Goal: Transaction & Acquisition: Purchase product/service

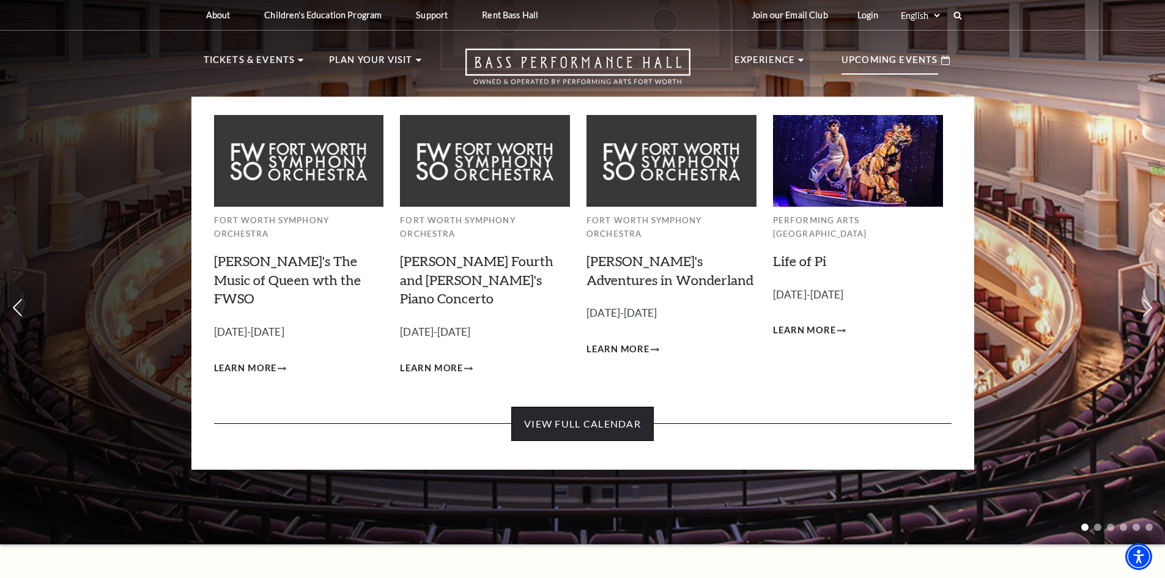
click at [600, 407] on link "View Full Calendar" at bounding box center [582, 424] width 142 height 34
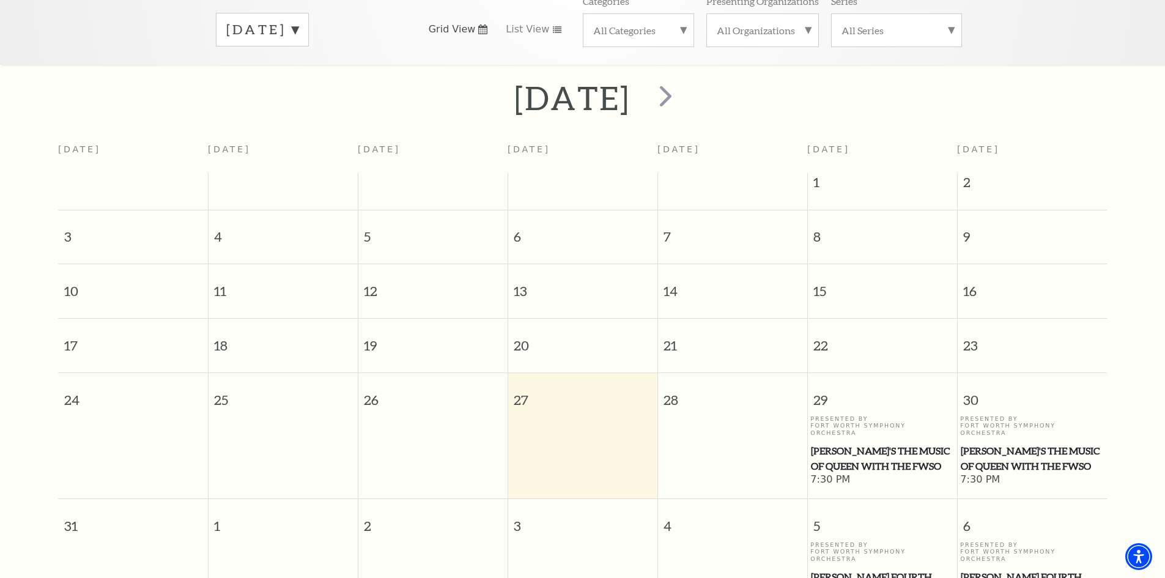
scroll to position [47, 0]
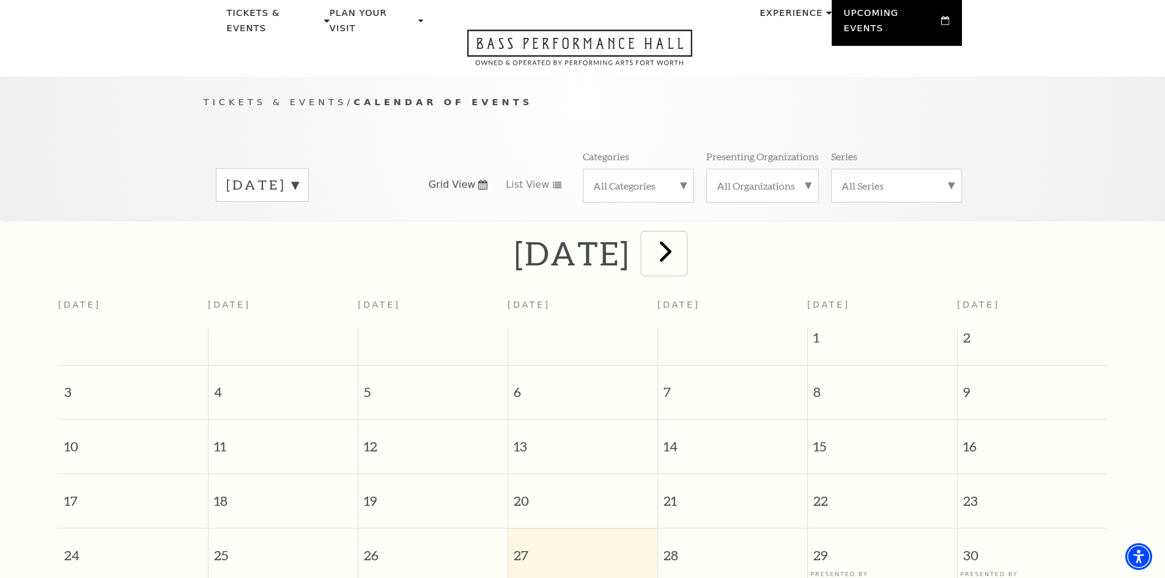
click at [683, 237] on span "next" at bounding box center [665, 251] width 35 height 35
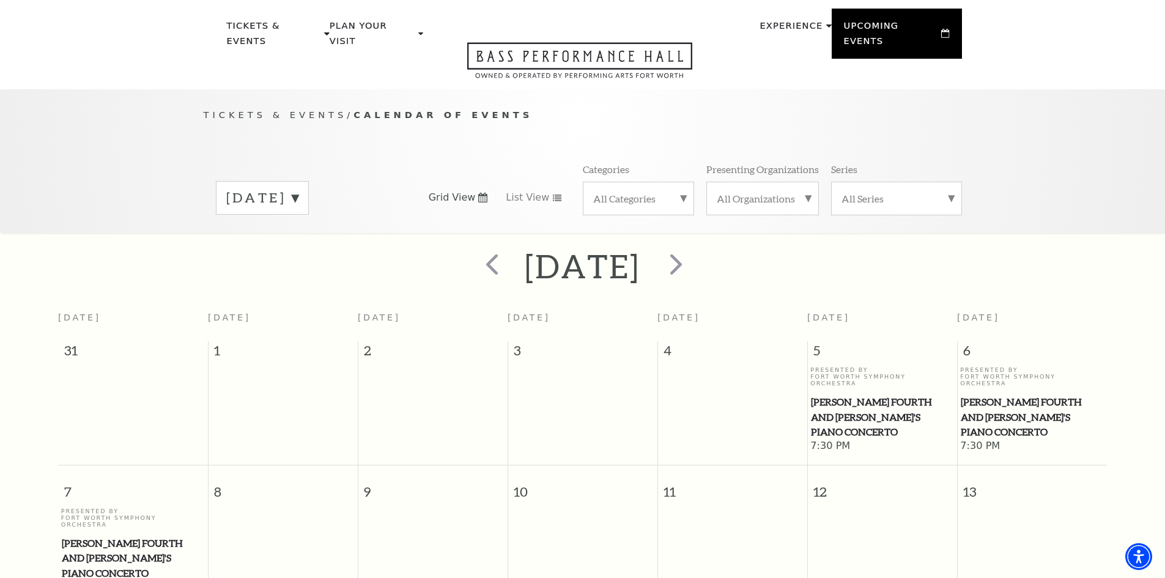
scroll to position [0, 0]
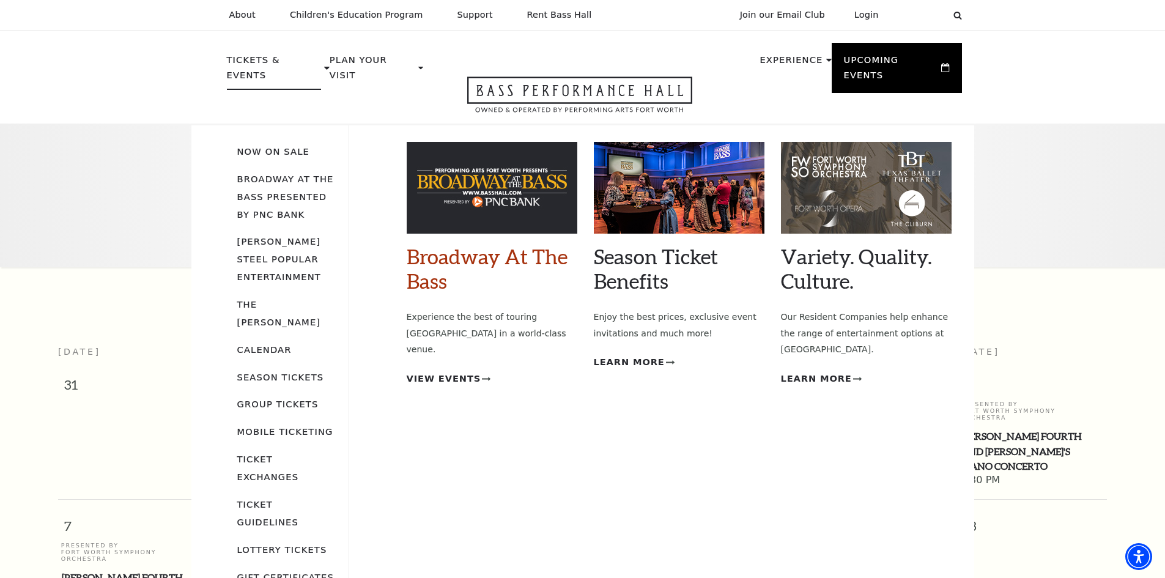
click at [424, 260] on link "Broadway At The Bass" at bounding box center [487, 268] width 161 height 49
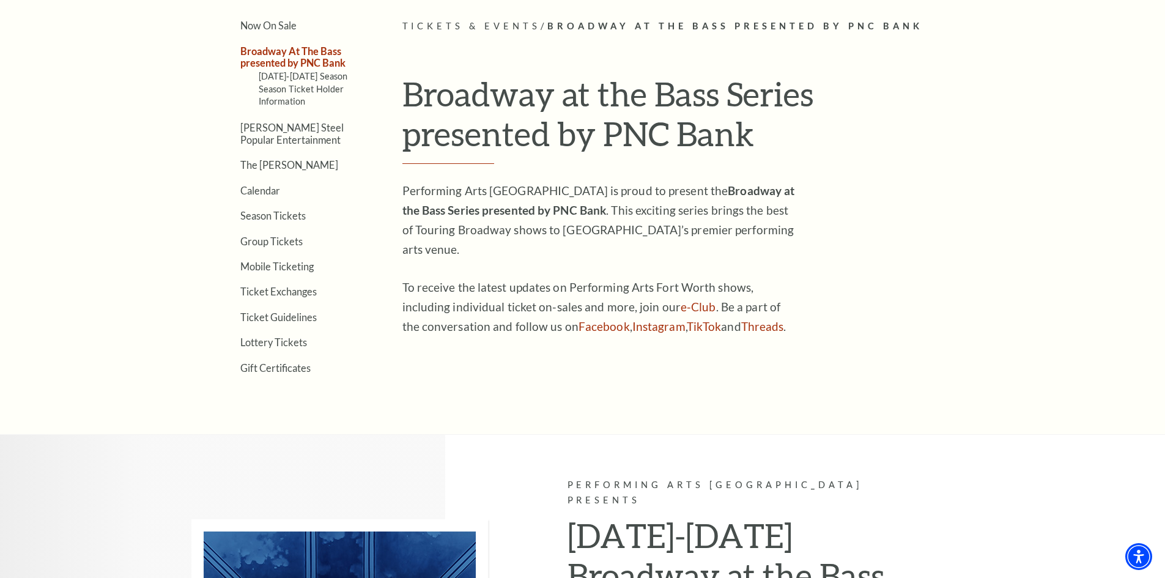
scroll to position [367, 0]
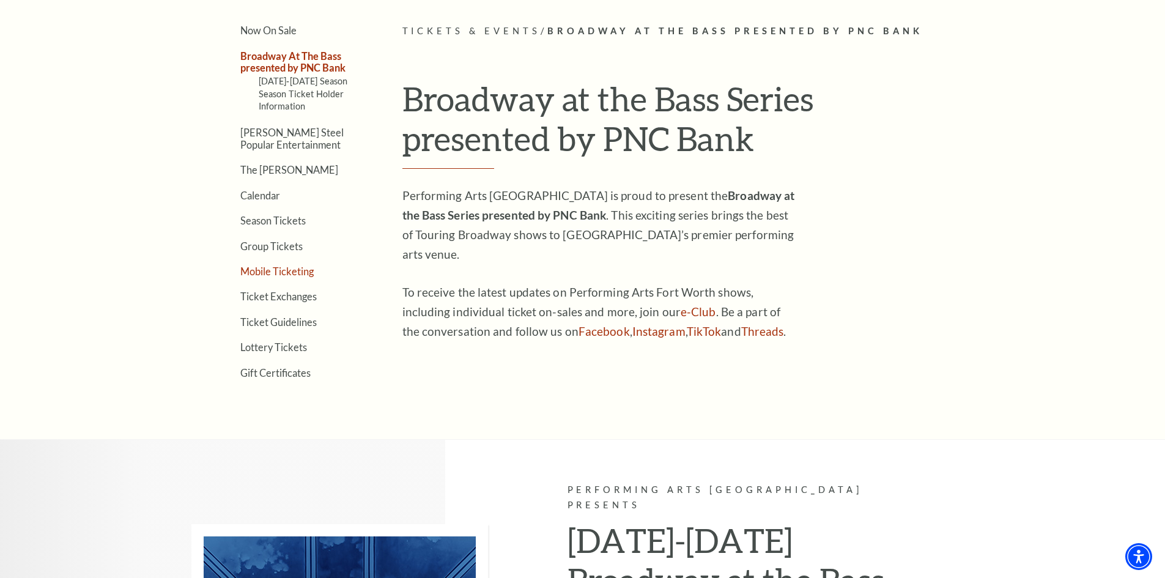
click at [282, 270] on link "Mobile Ticketing" at bounding box center [276, 271] width 73 height 12
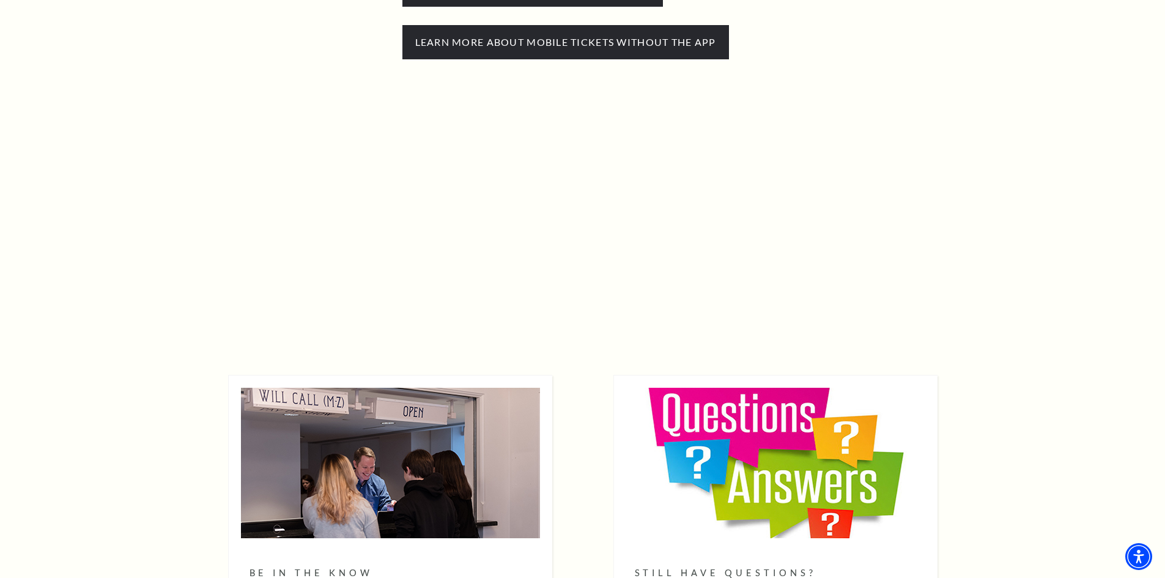
scroll to position [428, 0]
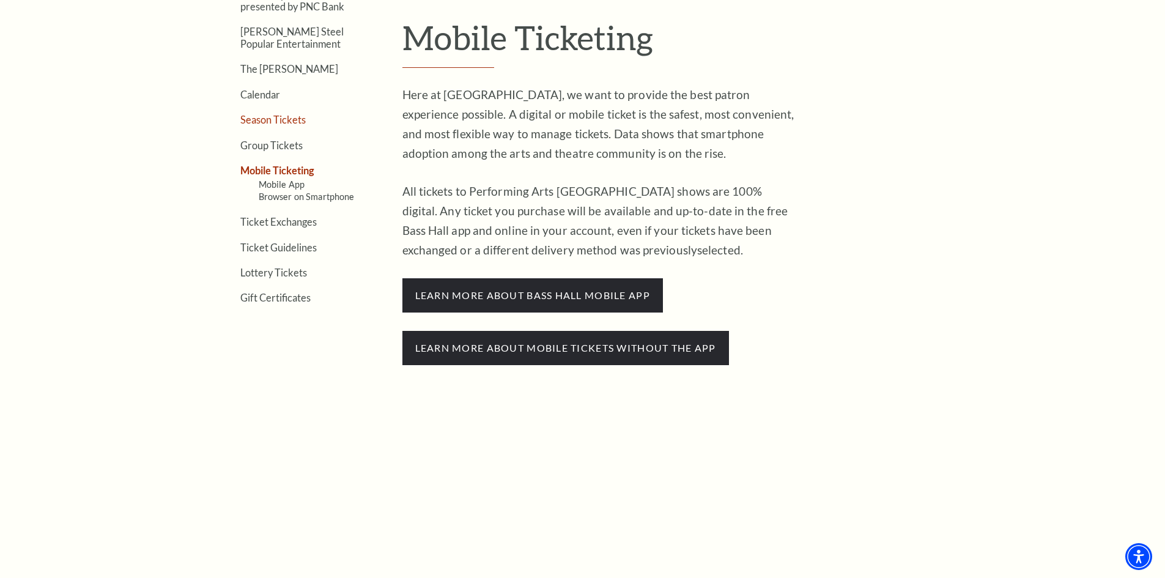
click at [262, 119] on link "Season Tickets" at bounding box center [272, 120] width 65 height 12
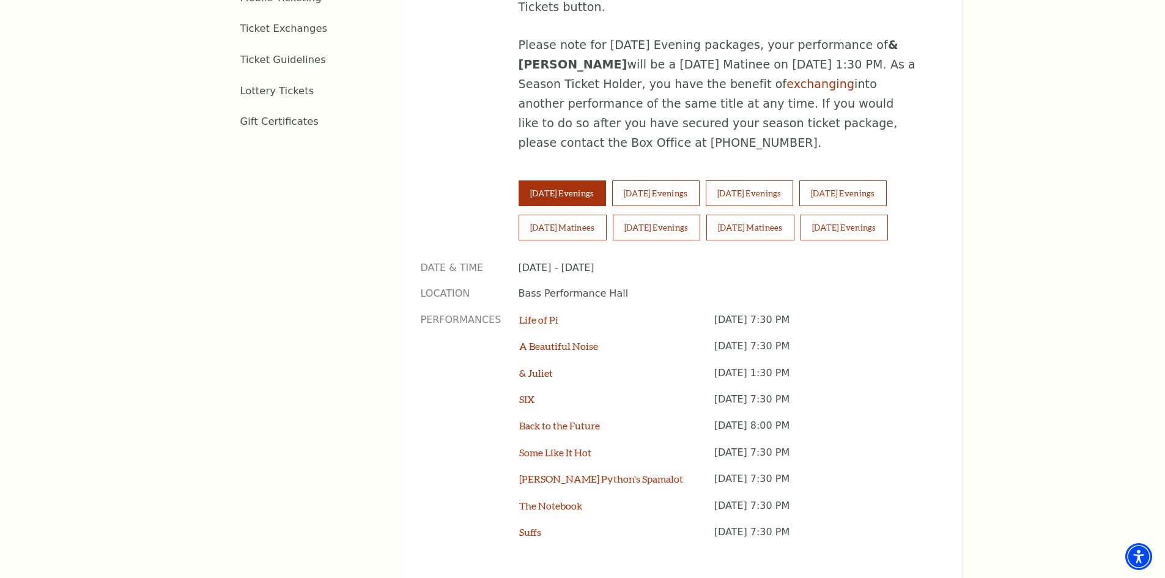
scroll to position [856, 0]
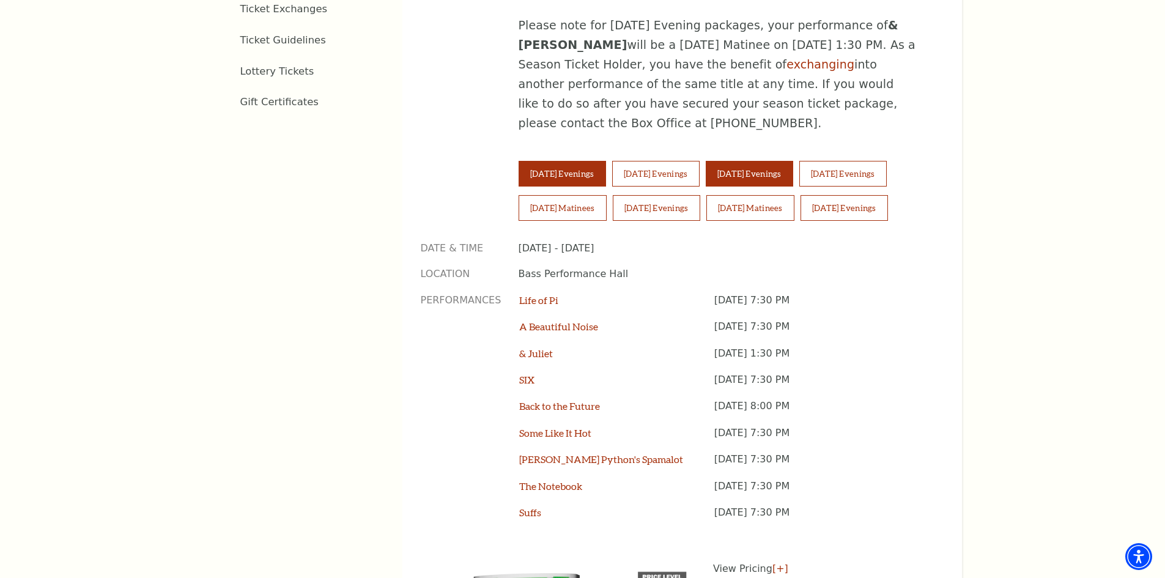
click at [762, 161] on button "[DATE] Evenings" at bounding box center [748, 174] width 87 height 26
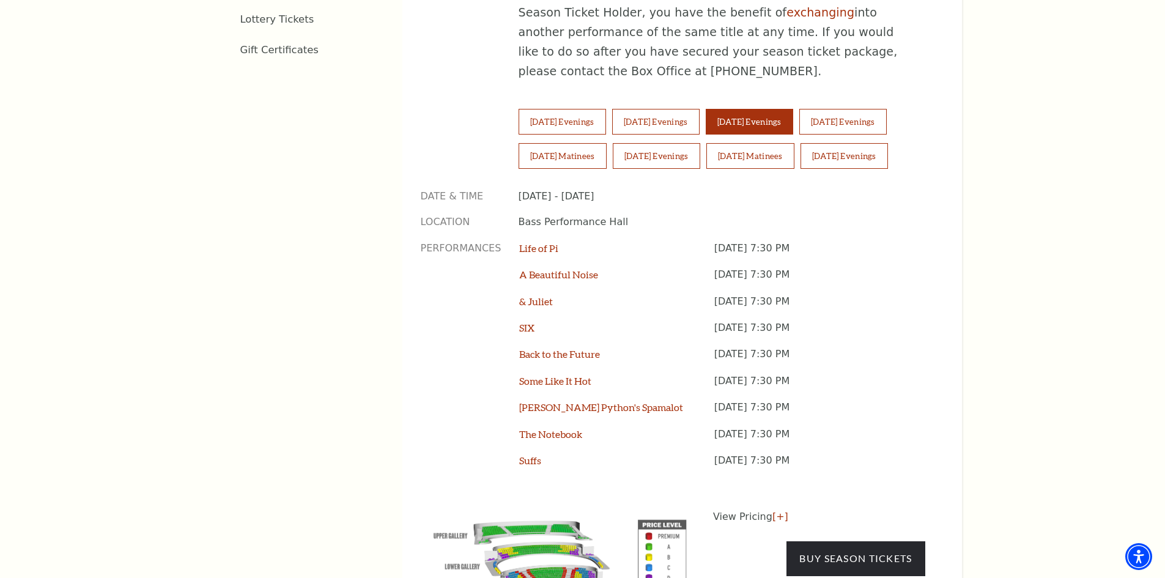
scroll to position [978, 0]
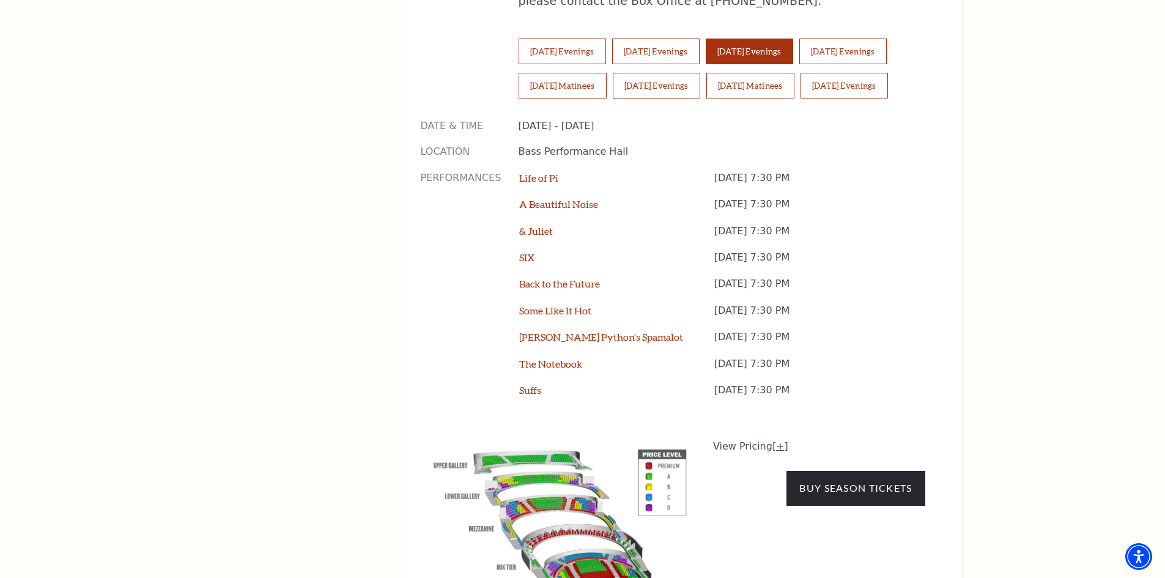
click at [773, 440] on link "[+]" at bounding box center [780, 446] width 16 height 12
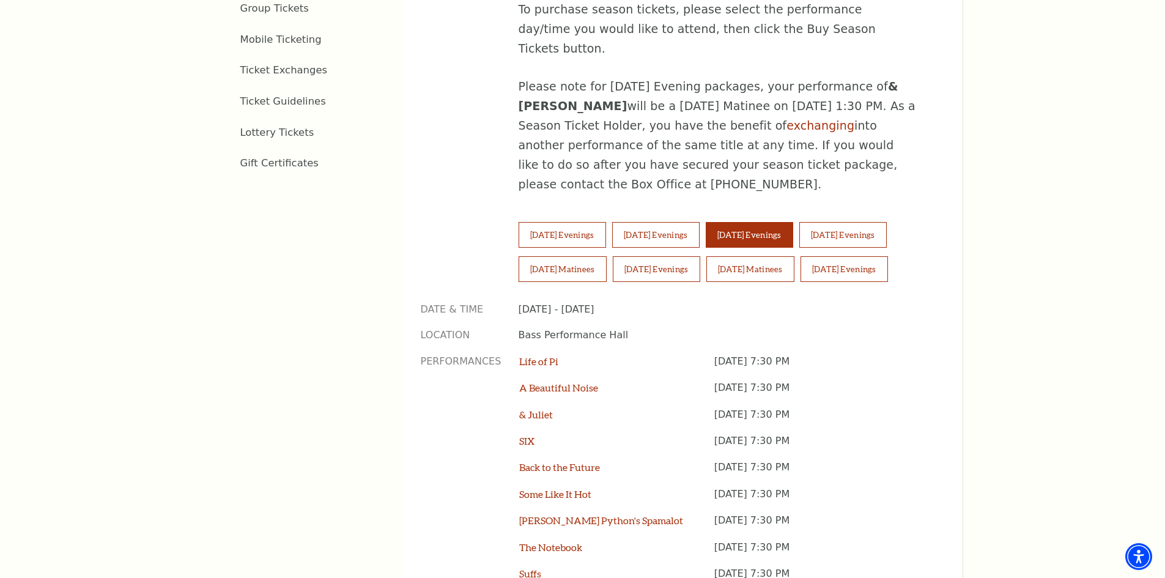
scroll to position [856, 0]
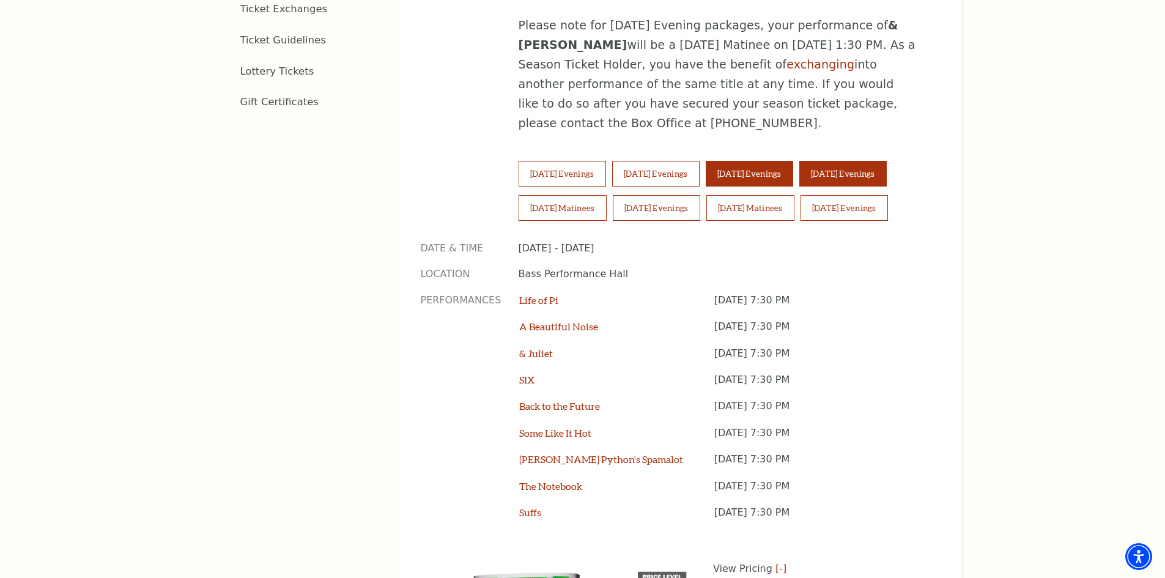
click at [882, 161] on button "Friday Evenings" at bounding box center [842, 174] width 87 height 26
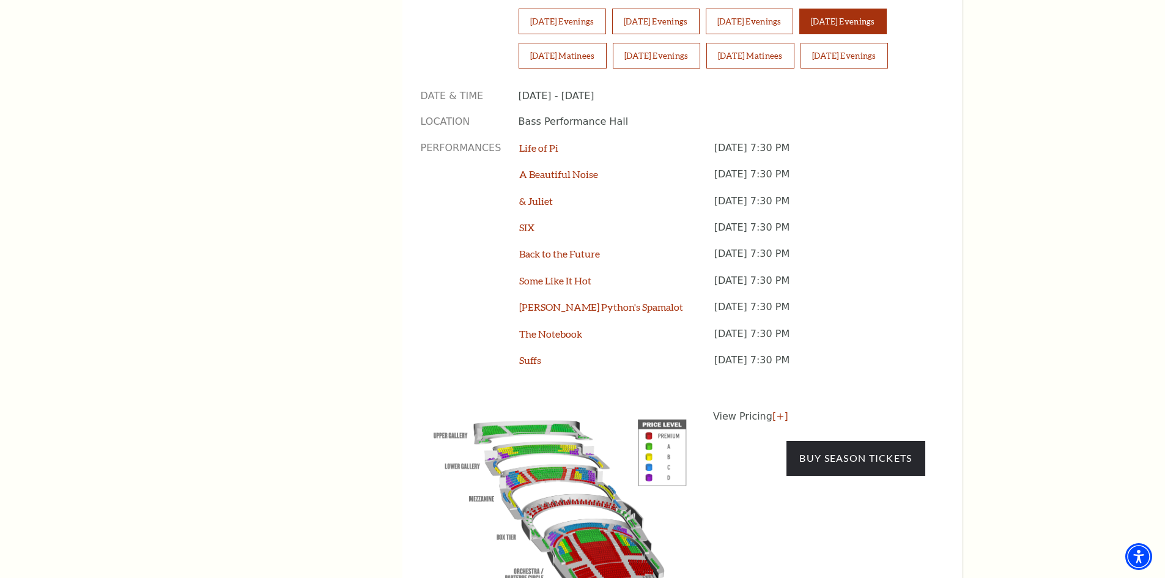
scroll to position [1039, 0]
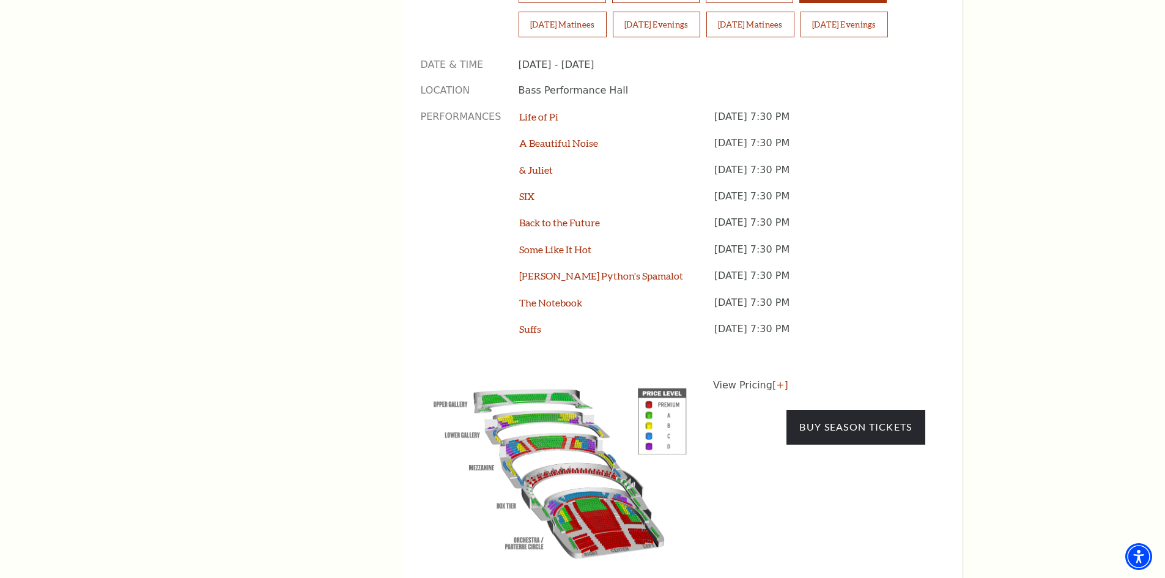
click at [770, 378] on p "View Pricing [+]" at bounding box center [819, 385] width 212 height 15
click at [775, 379] on link "[+]" at bounding box center [780, 385] width 16 height 12
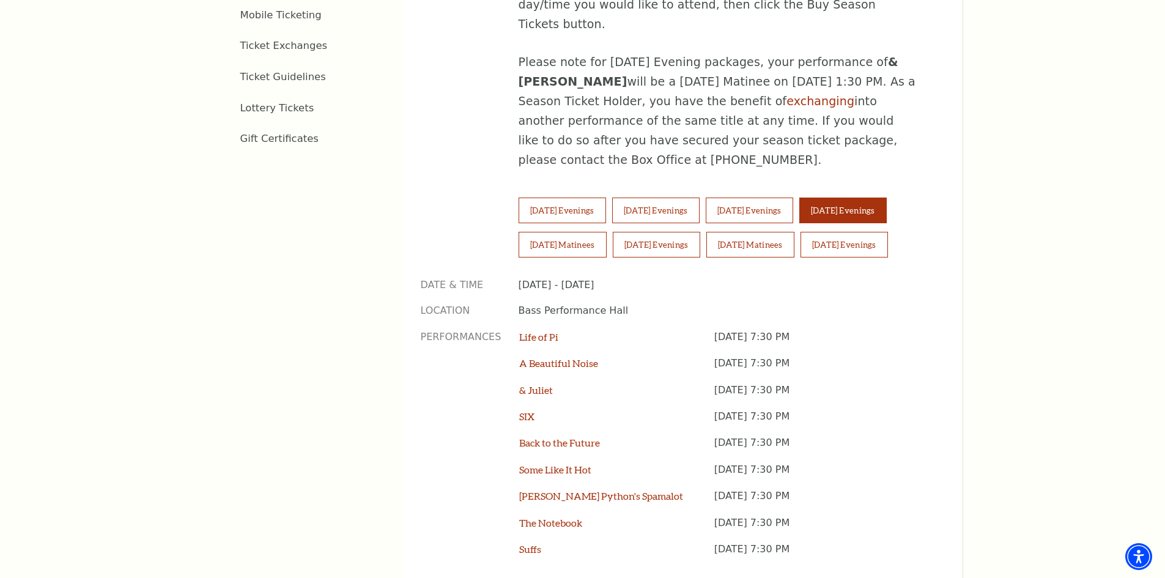
scroll to position [795, 0]
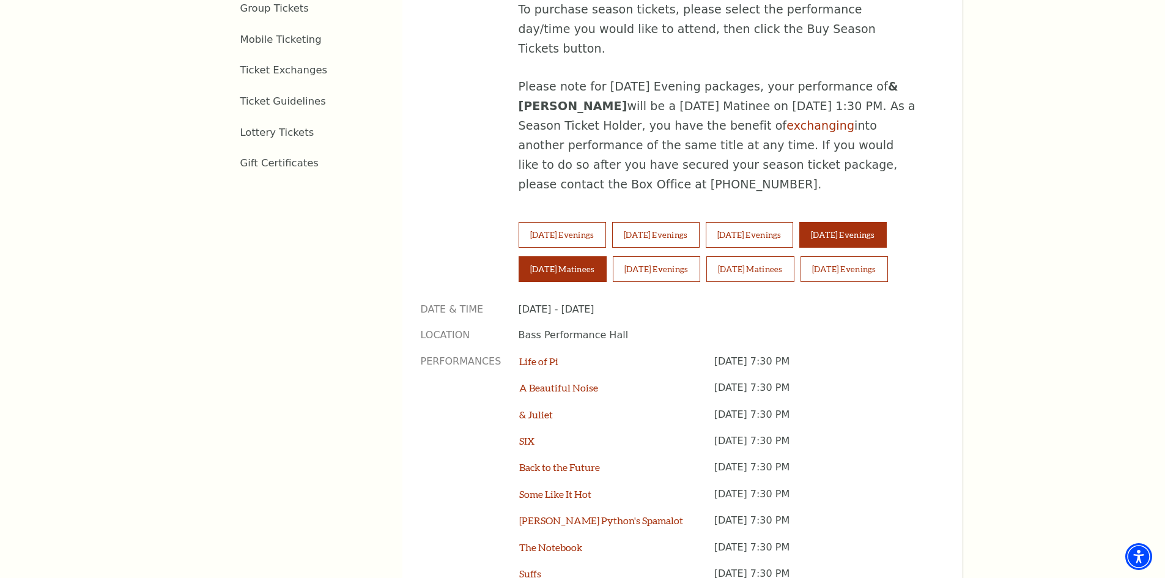
click at [557, 256] on button "Saturday Matinees" at bounding box center [562, 269] width 88 height 26
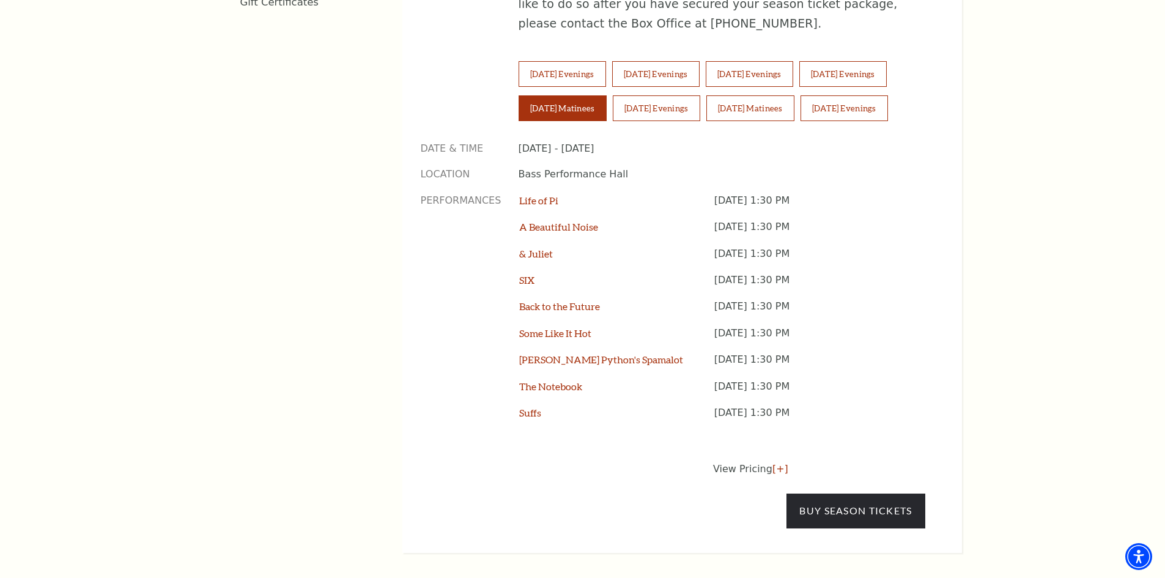
scroll to position [1039, 0]
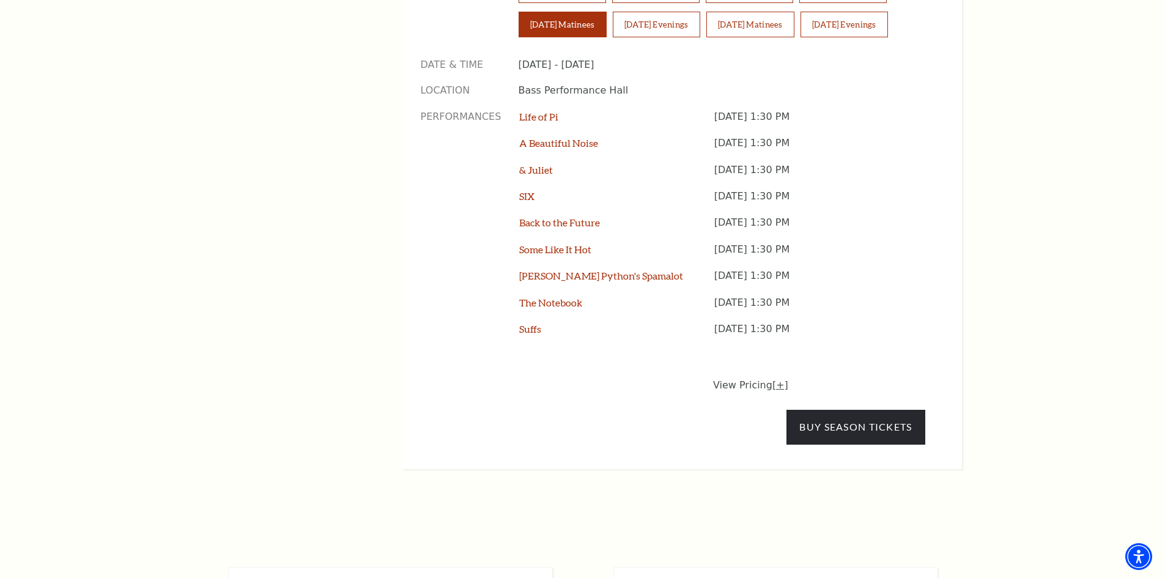
click at [775, 379] on link "[+]" at bounding box center [780, 385] width 16 height 12
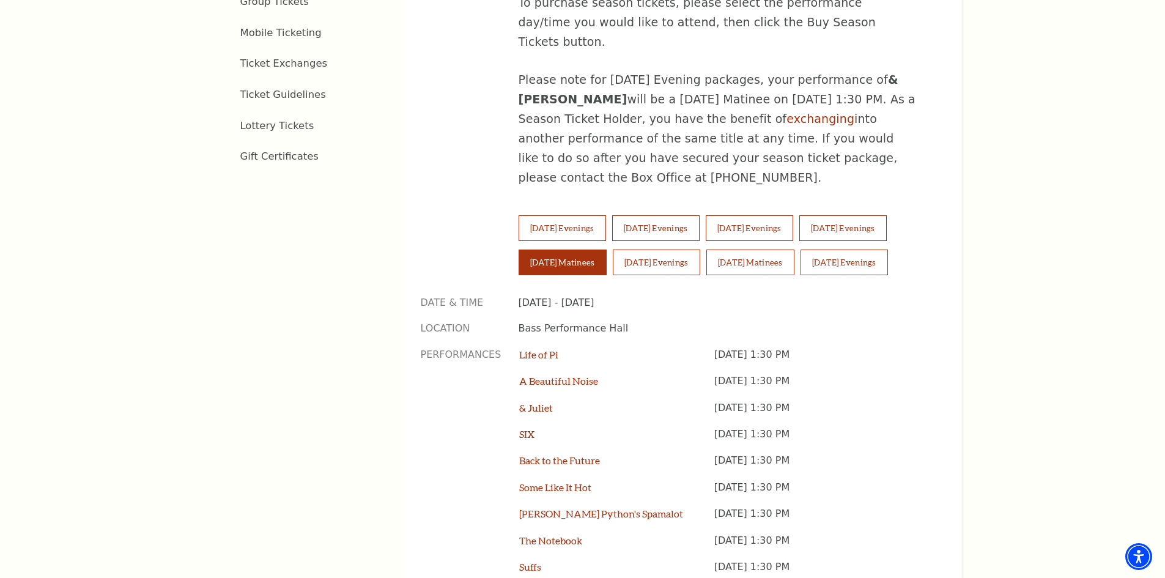
scroll to position [795, 0]
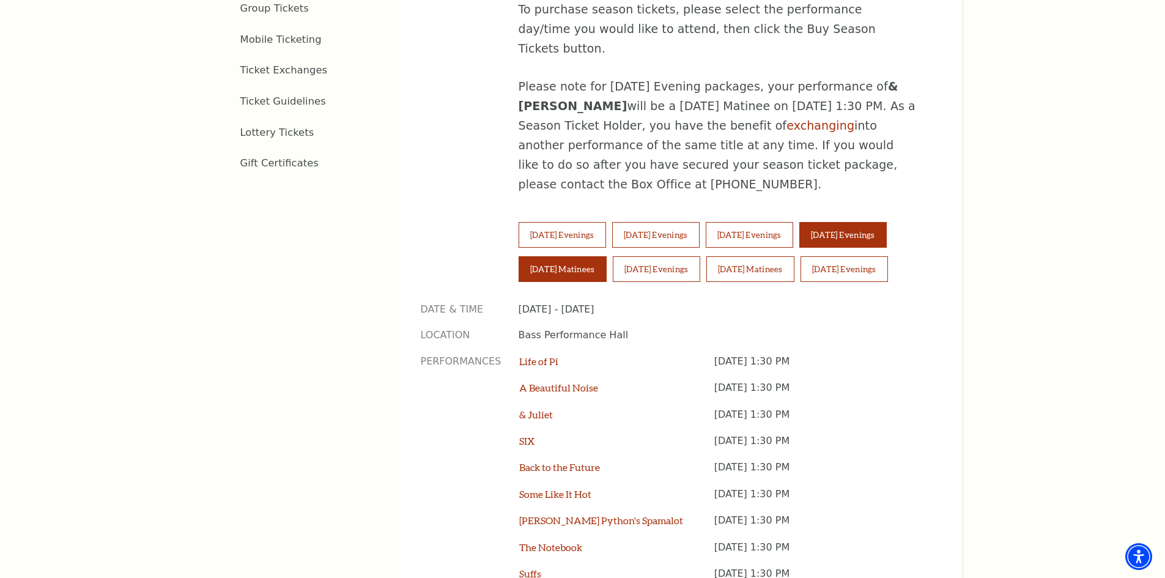
click at [847, 222] on button "Friday Evenings" at bounding box center [842, 235] width 87 height 26
click at [793, 222] on button "Thursday Evenings" at bounding box center [748, 235] width 87 height 26
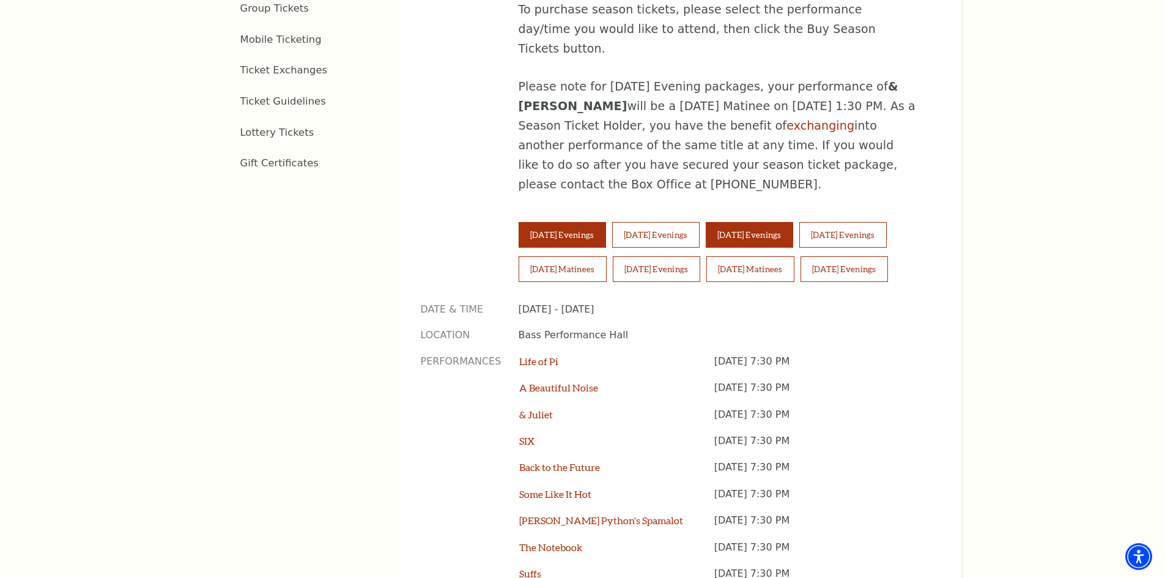
click at [551, 222] on button "Tuesday Evenings" at bounding box center [561, 235] width 87 height 26
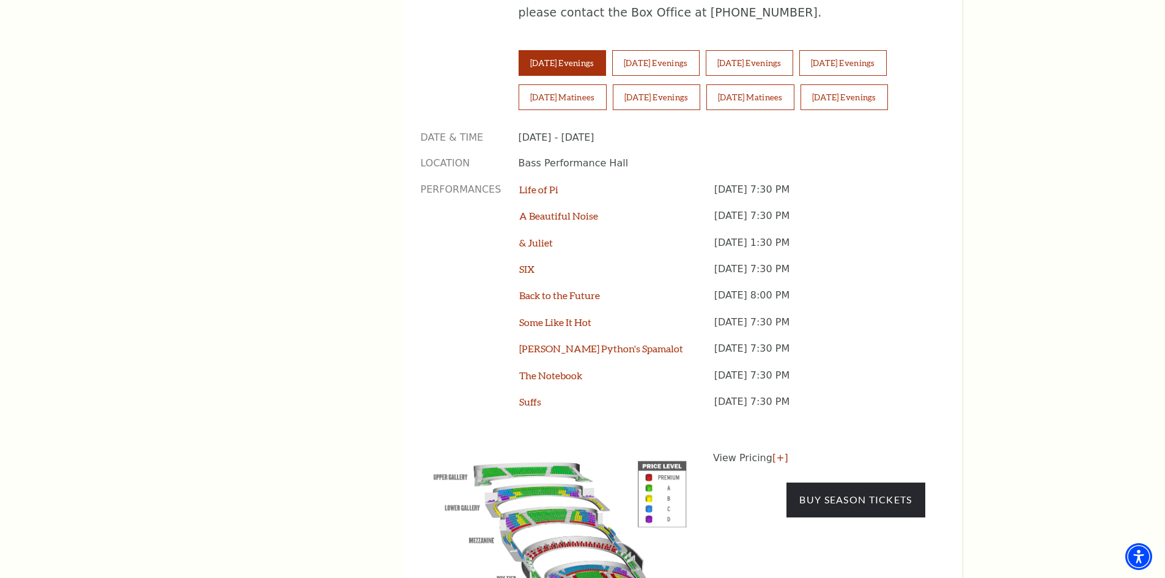
scroll to position [1039, 0]
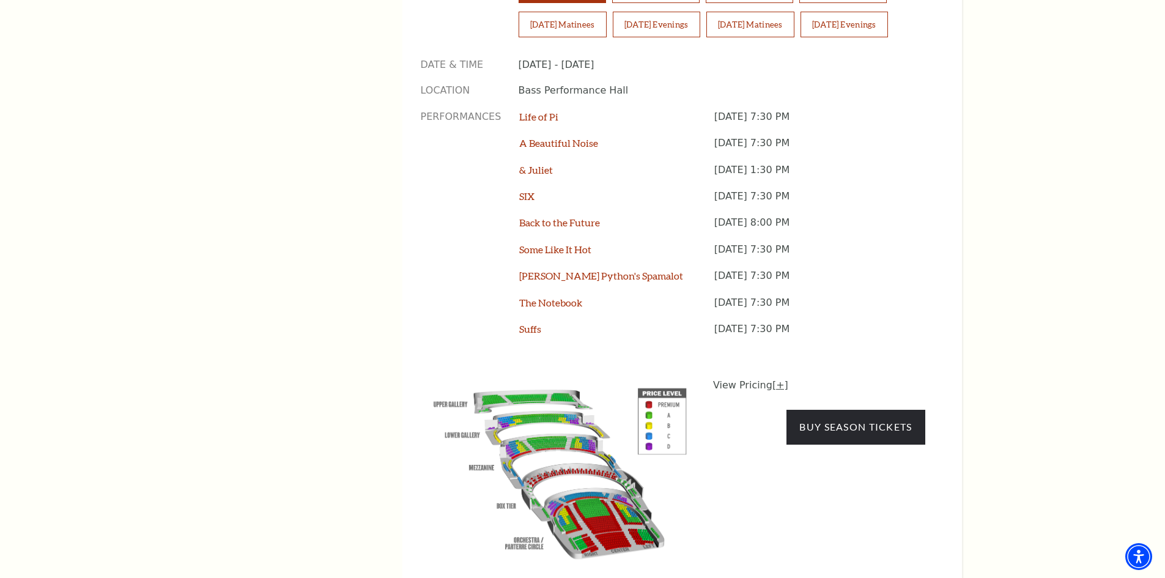
click at [774, 379] on link "[+]" at bounding box center [780, 385] width 16 height 12
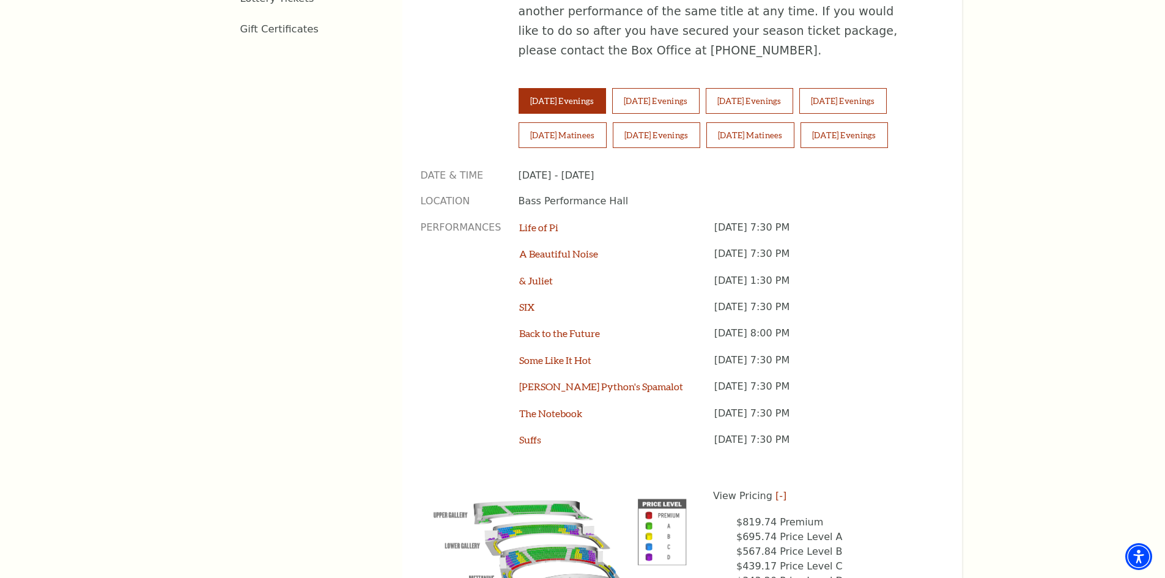
scroll to position [917, 0]
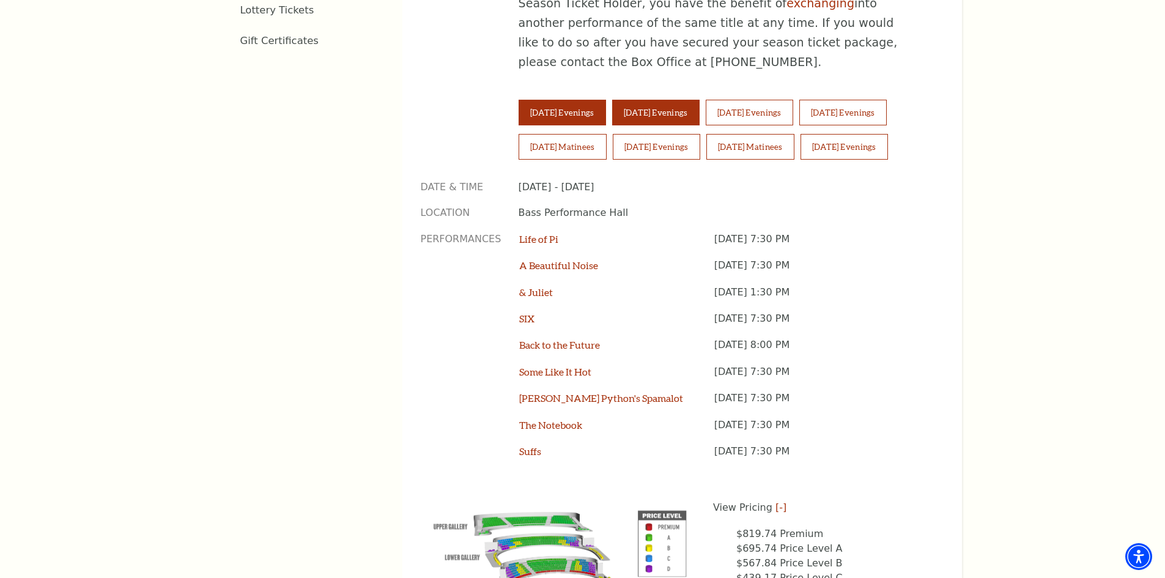
click at [647, 100] on button "Wednesday Evenings" at bounding box center [655, 113] width 87 height 26
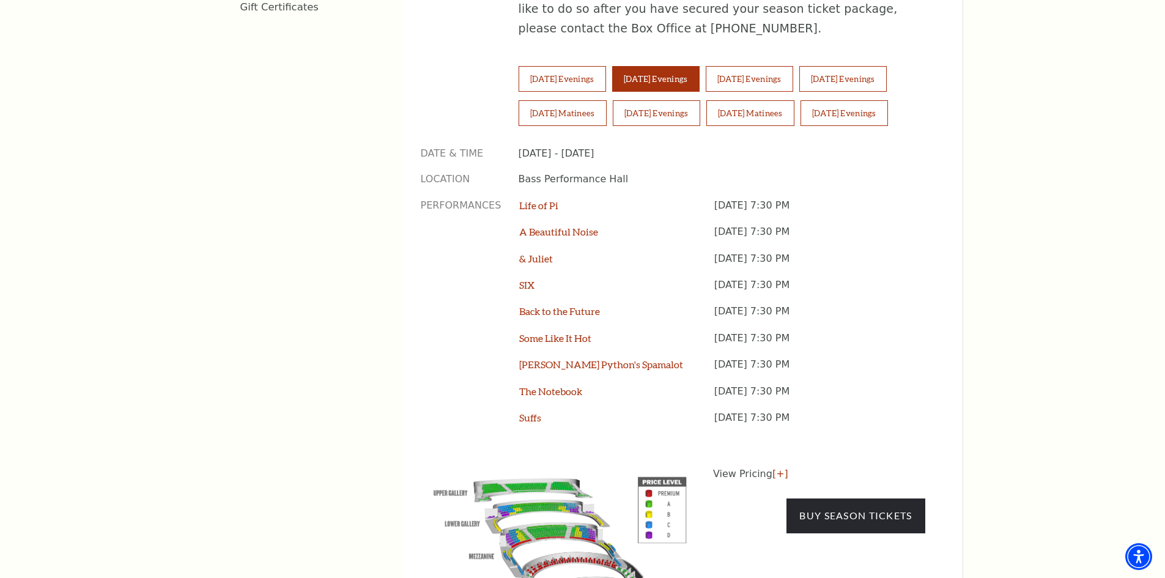
scroll to position [978, 0]
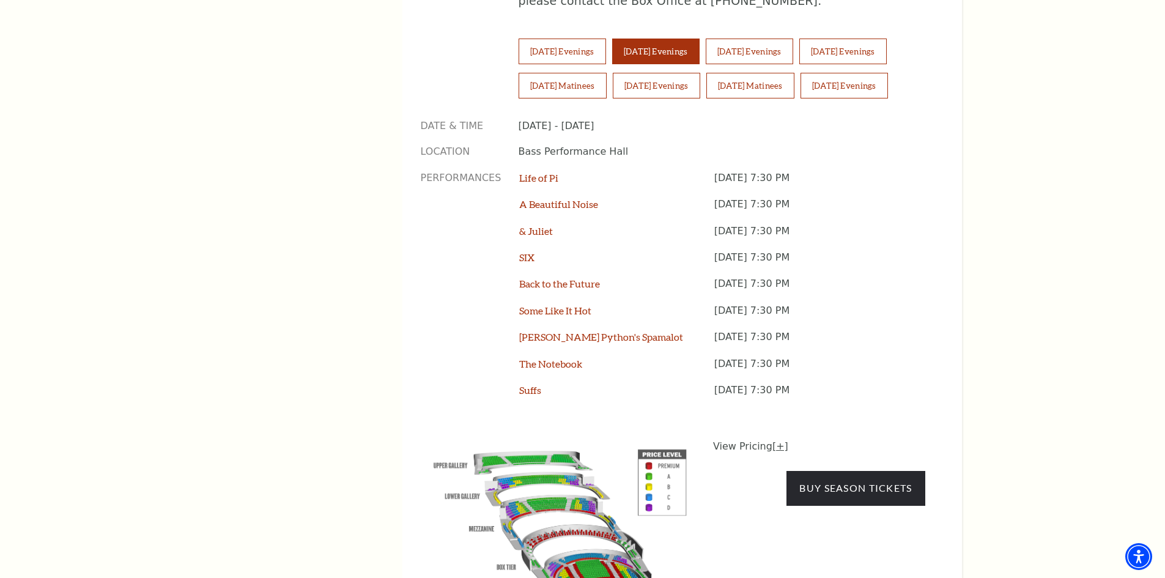
click at [772, 440] on link "[+]" at bounding box center [780, 446] width 16 height 12
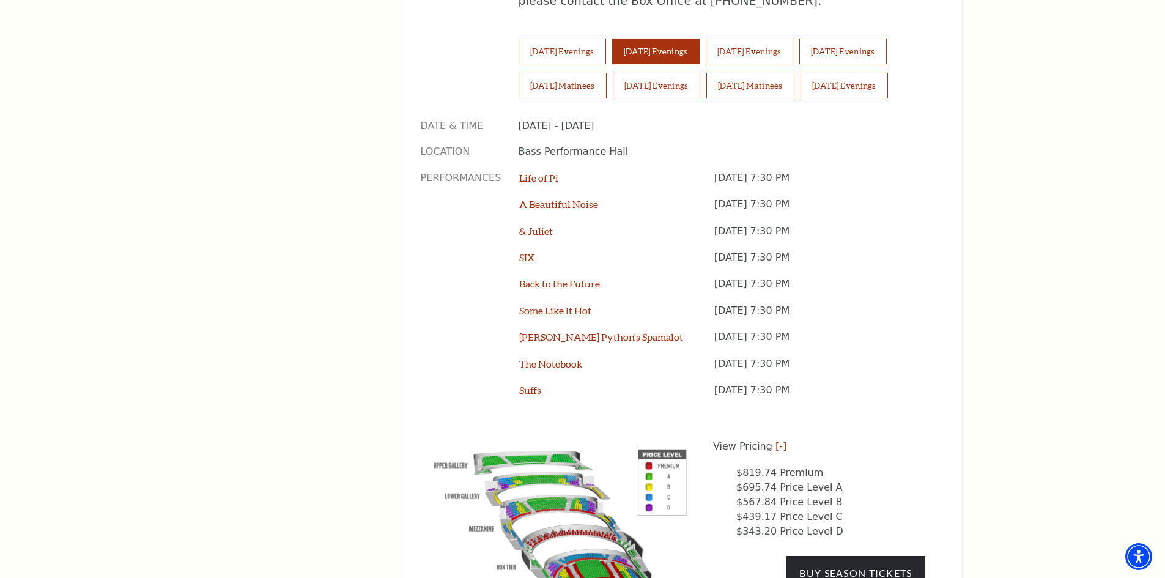
scroll to position [1039, 0]
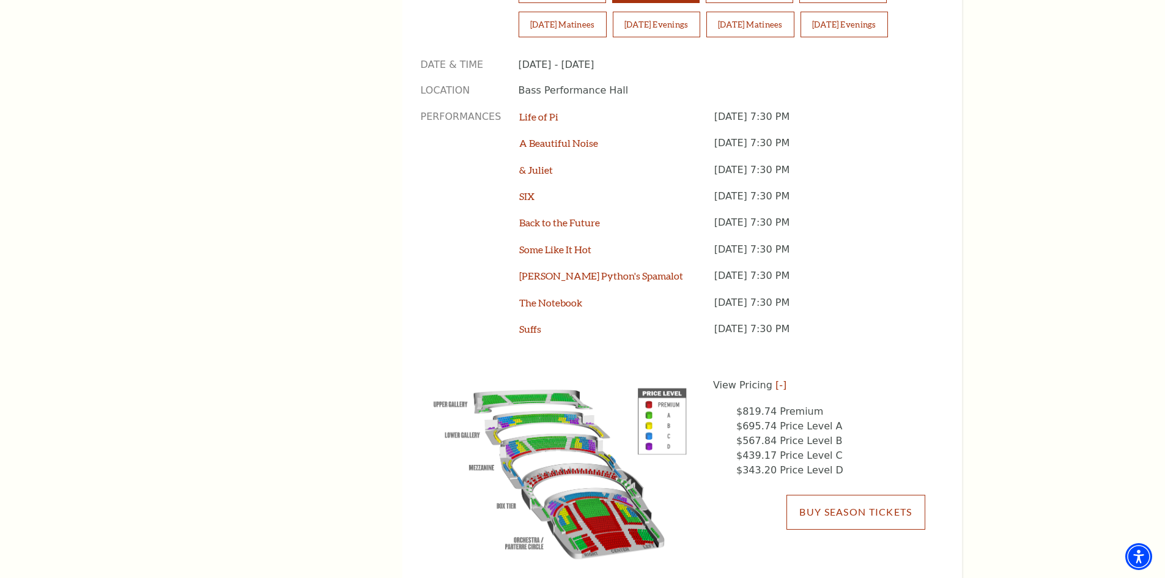
click at [828, 495] on link "Buy Season Tickets" at bounding box center [855, 512] width 138 height 34
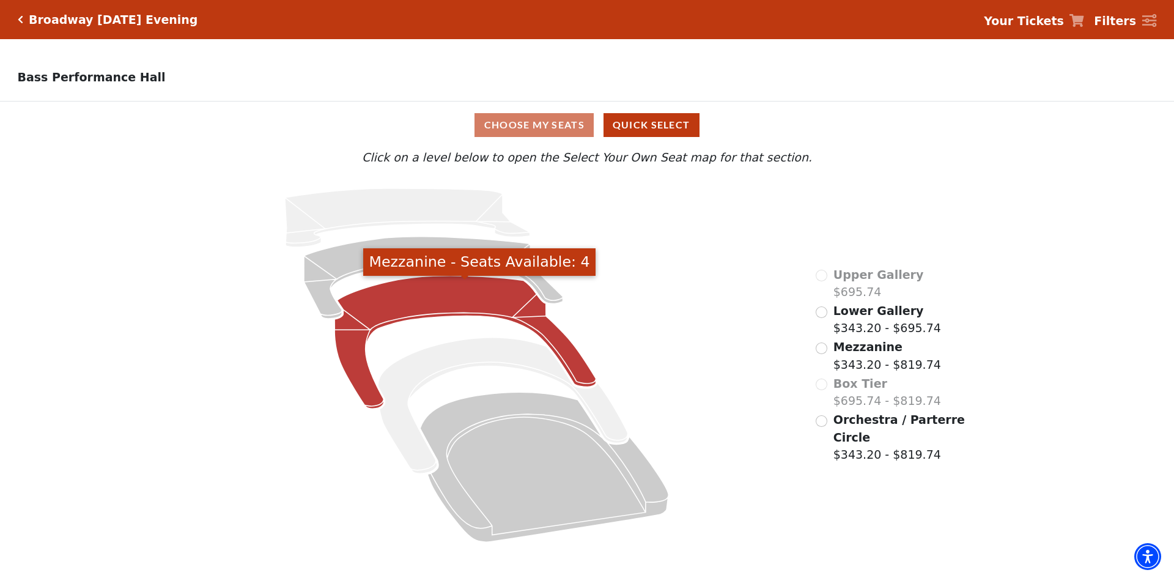
click at [467, 308] on icon "Mezzanine - Seats Available: 4" at bounding box center [465, 342] width 262 height 133
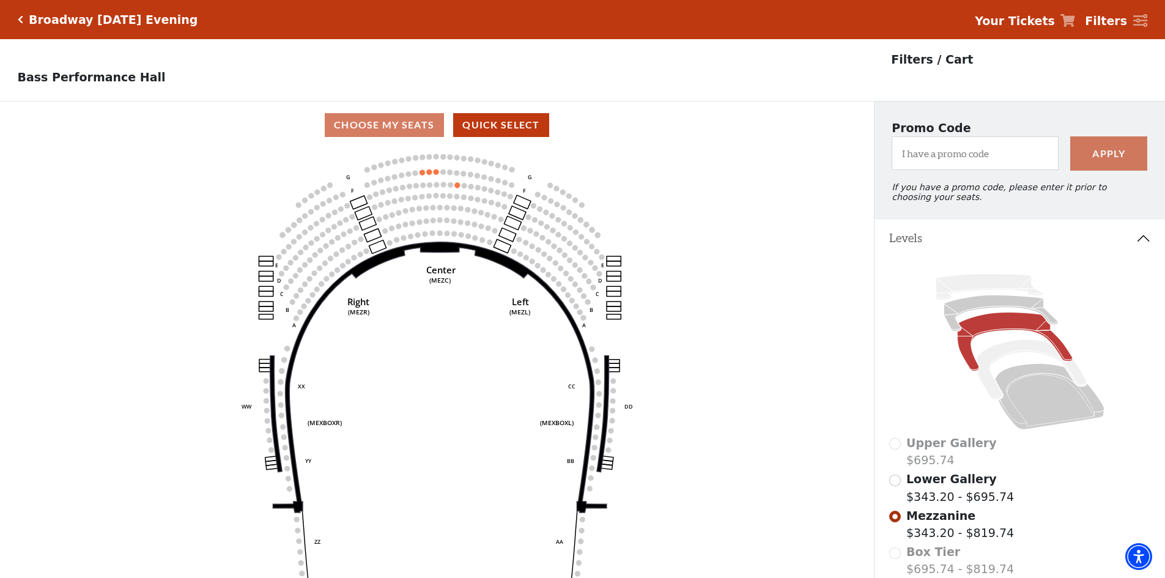
scroll to position [122, 0]
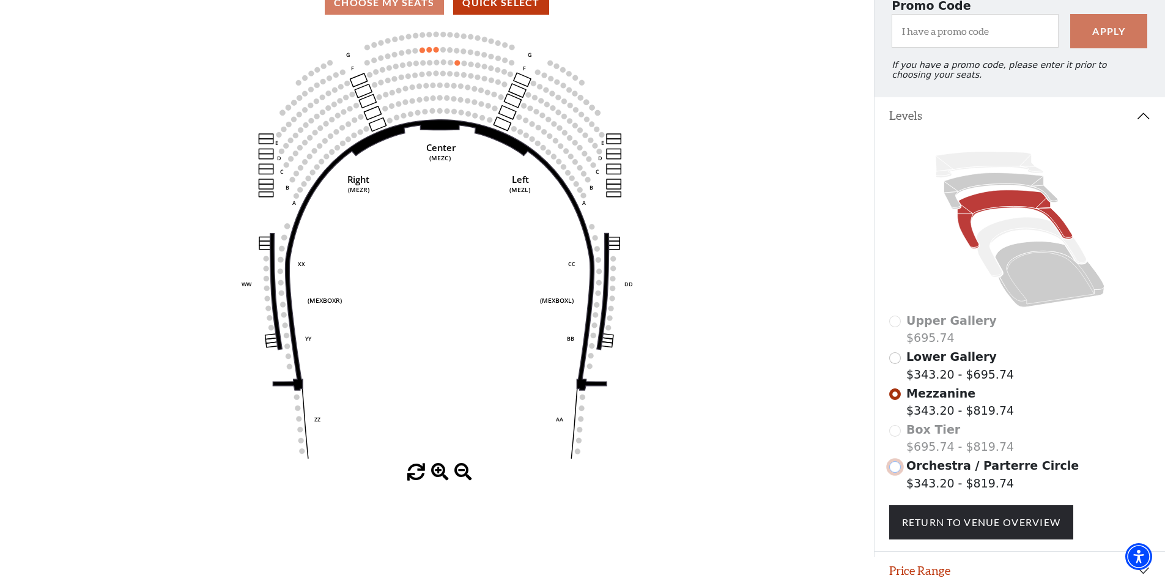
click at [895, 473] on input "Orchestra / Parterre Circle$343.20 - $819.74\a" at bounding box center [895, 467] width 12 height 12
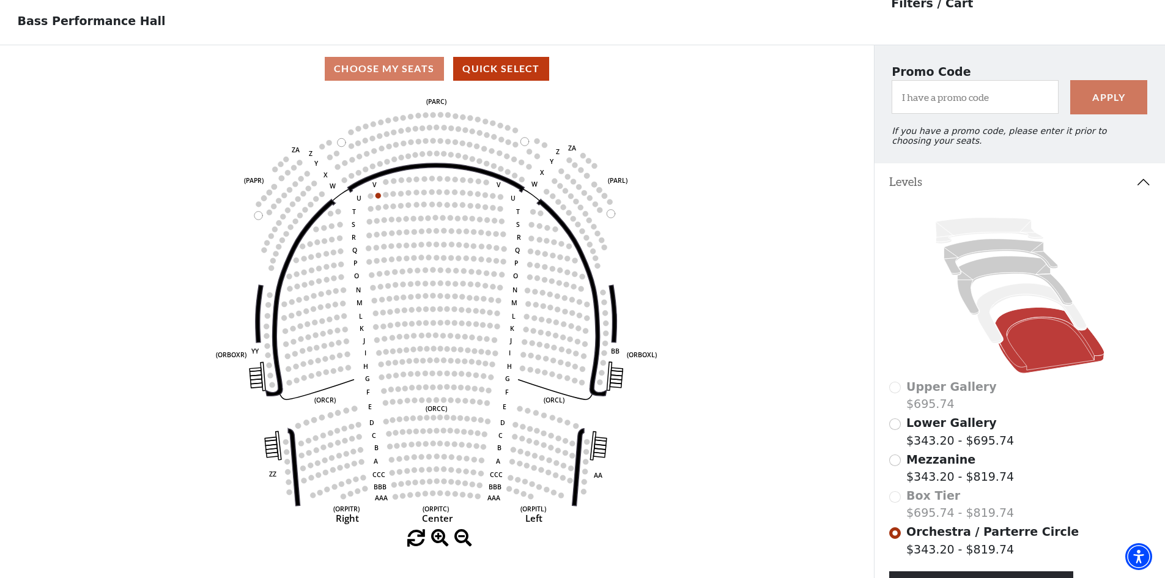
scroll to position [57, 0]
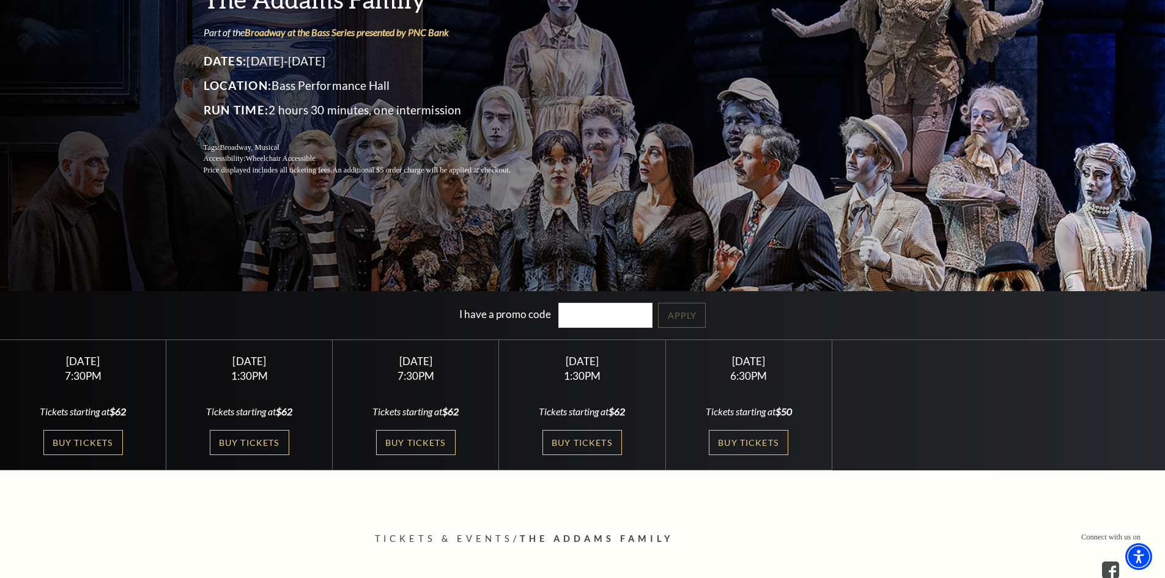
scroll to position [183, 0]
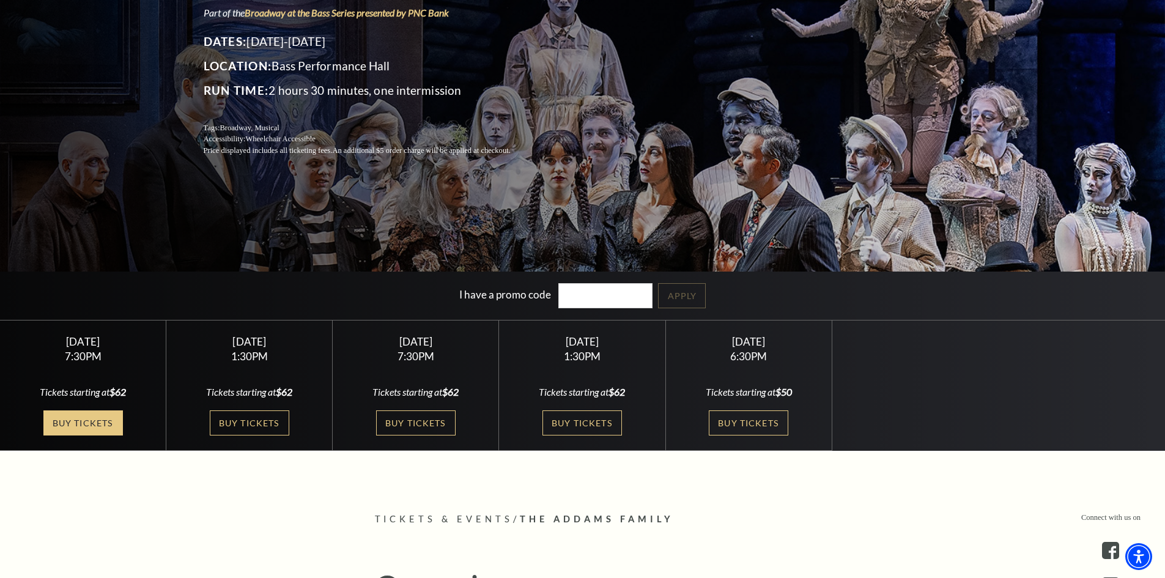
click at [76, 424] on link "Buy Tickets" at bounding box center [82, 422] width 79 height 25
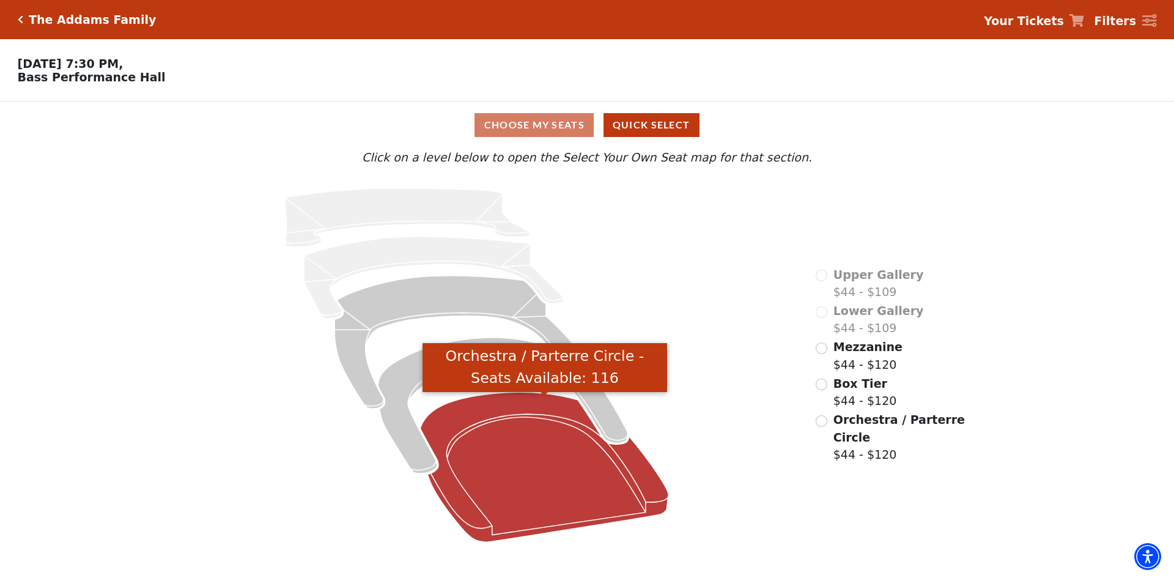
click at [537, 491] on icon "Orchestra / Parterre Circle - Seats Available: 116" at bounding box center [545, 467] width 248 height 150
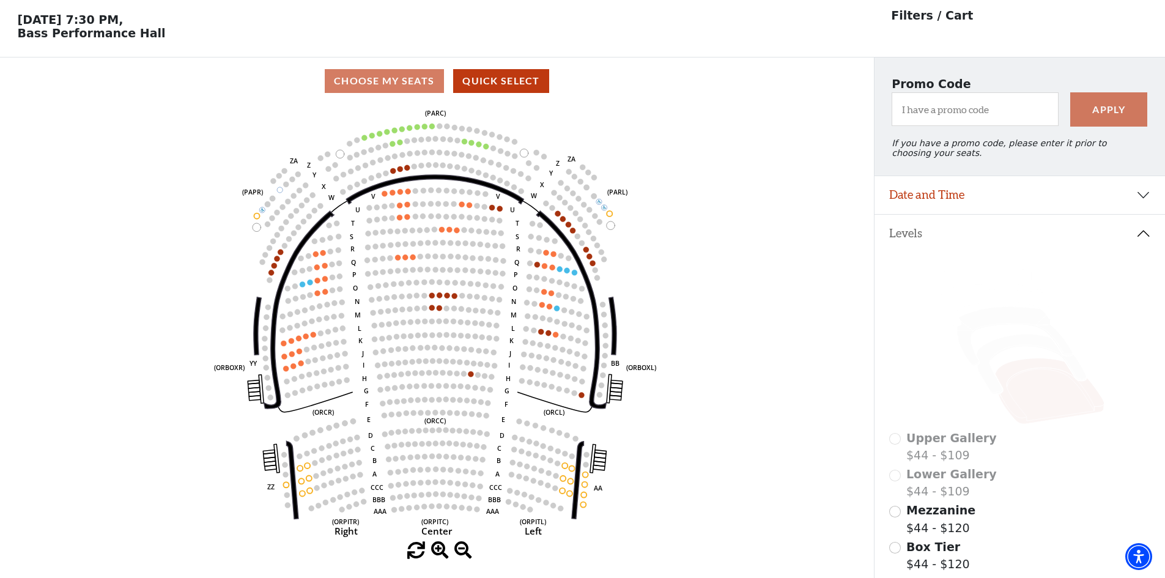
scroll to position [57, 0]
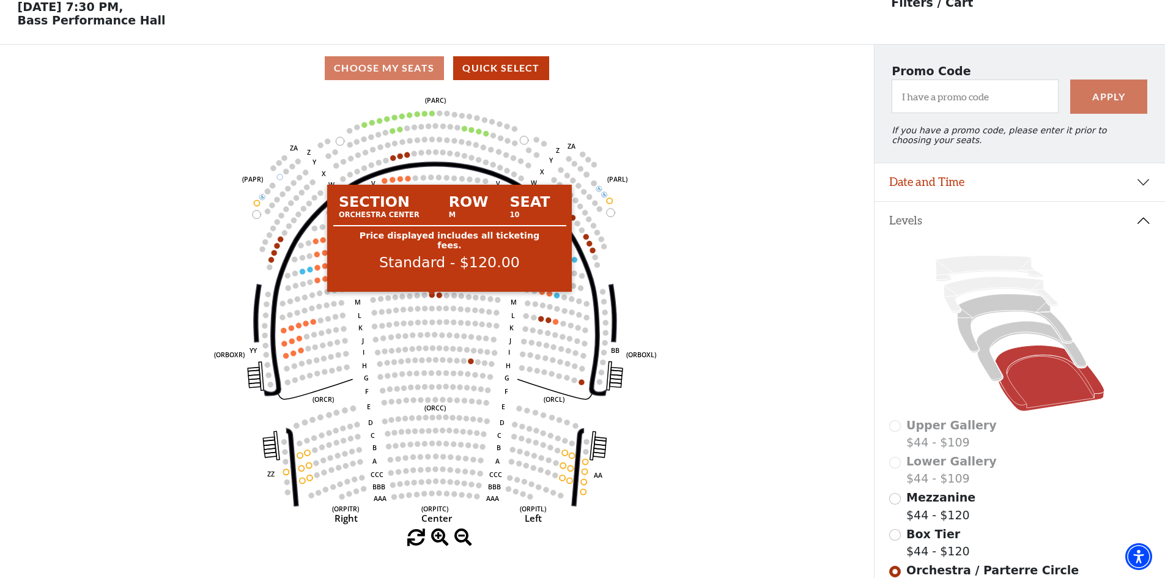
drag, startPoint x: 431, startPoint y: 301, endPoint x: 734, endPoint y: 489, distance: 356.9
click at [734, 490] on icon "Left (ORPITL) Right (ORPITR) Center (ORPITC) ZZ AA YY BB ZA ZA (ORCL) (ORCR) (O…" at bounding box center [436, 310] width 786 height 437
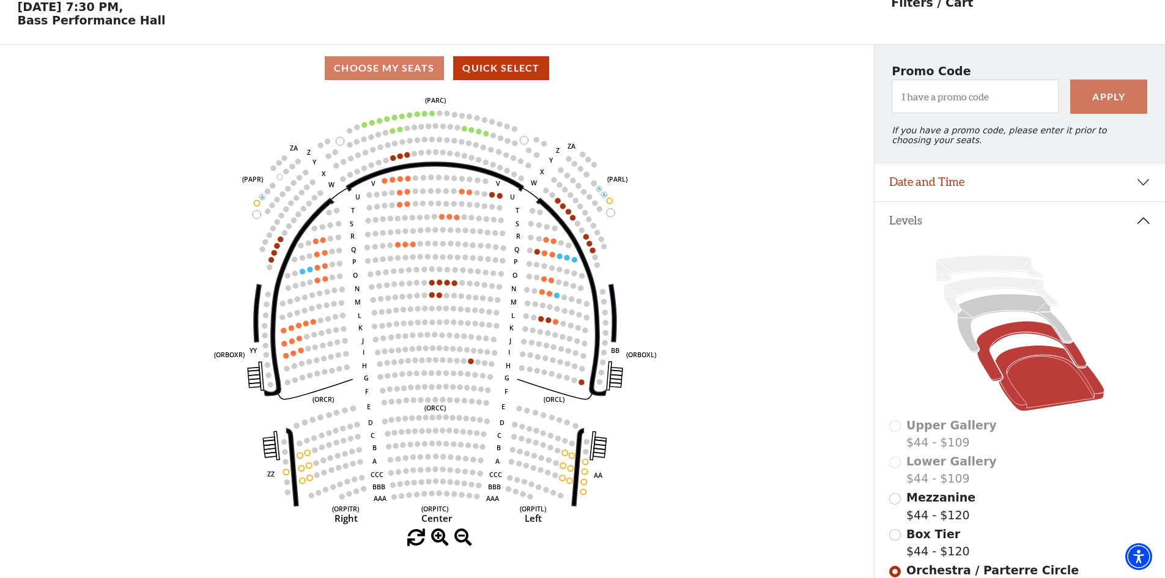
click at [1037, 341] on icon at bounding box center [1031, 352] width 110 height 60
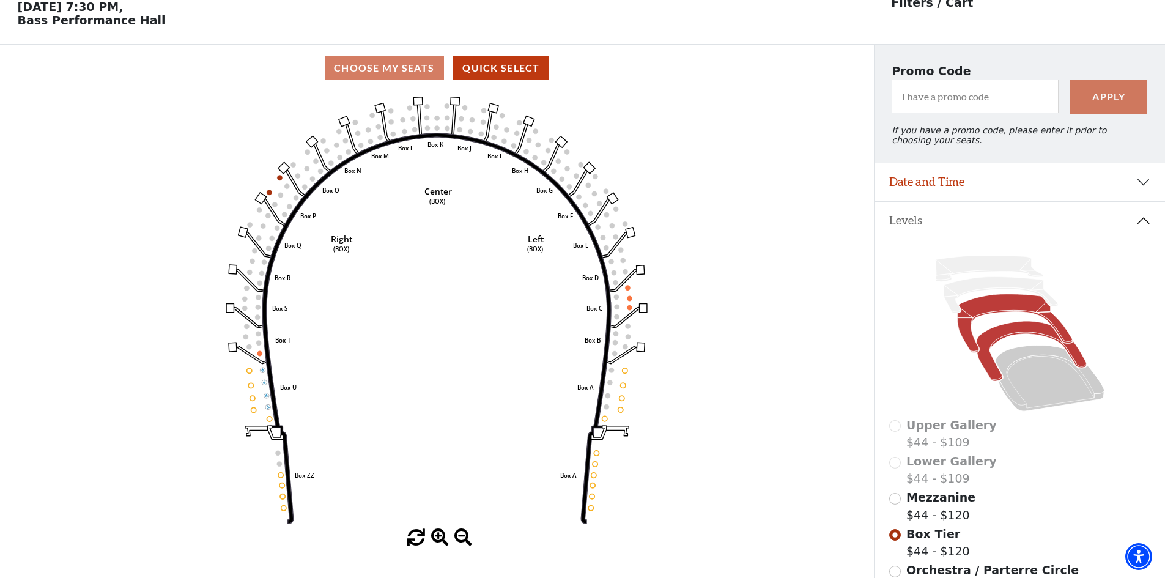
click at [995, 321] on icon at bounding box center [1014, 323] width 115 height 59
